Goal: Information Seeking & Learning: Learn about a topic

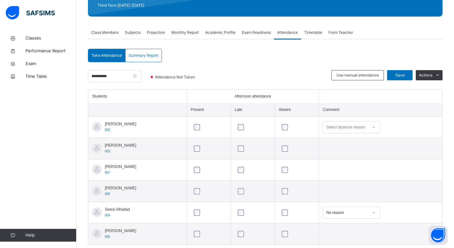
scroll to position [108, 0]
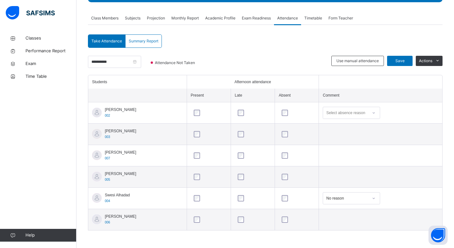
click at [376, 113] on icon at bounding box center [374, 113] width 4 height 6
click at [406, 117] on td "option Working focused, 2 of 4. 4 results available. Use Up and Down to choose …" at bounding box center [380, 112] width 123 height 21
click at [222, 18] on span "Academic Profile" at bounding box center [220, 18] width 30 height 6
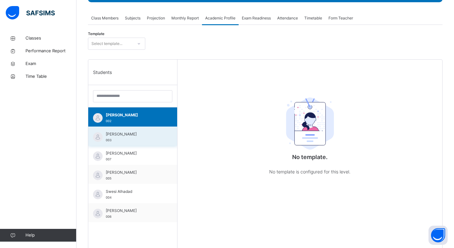
click at [121, 140] on div "[PERSON_NAME] 003" at bounding box center [134, 136] width 57 height 11
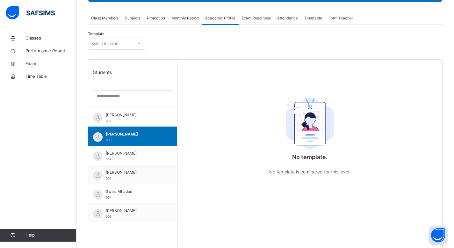
click at [140, 18] on span "Subjects" at bounding box center [133, 18] width 16 height 6
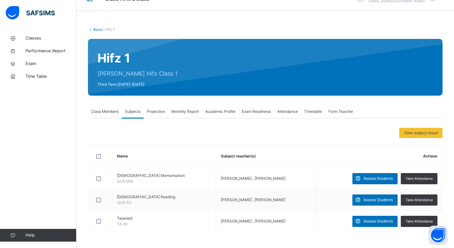
click at [178, 81] on div "Hifz 1 [PERSON_NAME] Hifz Class 1 Third Term [DATE]-[DATE]" at bounding box center [265, 67] width 355 height 57
click at [177, 75] on div "Hifz 1 [PERSON_NAME] Hifz Class 1 Third Term [DATE]-[DATE]" at bounding box center [265, 67] width 355 height 57
drag, startPoint x: 177, startPoint y: 75, endPoint x: 182, endPoint y: 74, distance: 5.1
click at [177, 75] on div "Hifz 1 [PERSON_NAME] Hifz Class 1 Third Term [DATE]-[DATE]" at bounding box center [265, 67] width 355 height 57
